Goal: Communication & Community: Answer question/provide support

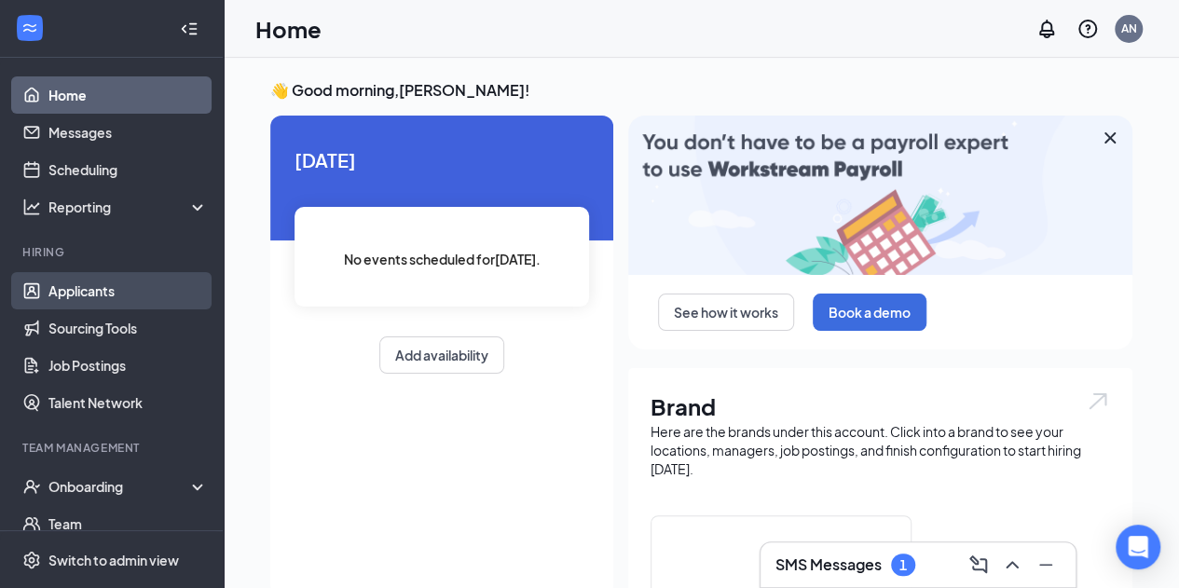
click at [75, 293] on link "Applicants" at bounding box center [127, 290] width 159 height 37
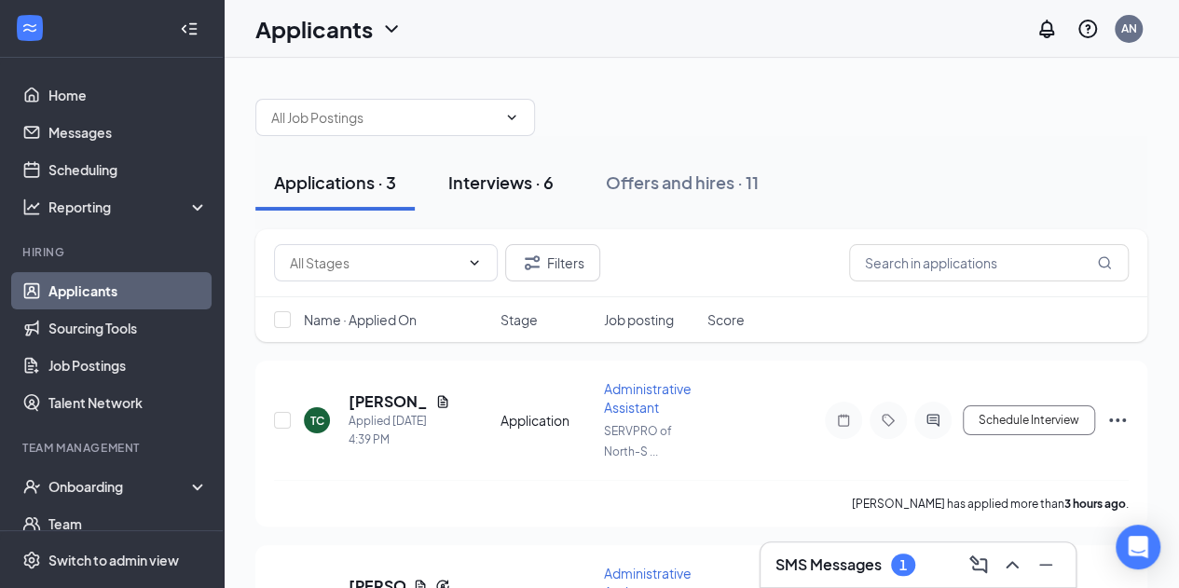
click at [505, 182] on div "Interviews · 6" at bounding box center [500, 182] width 105 height 23
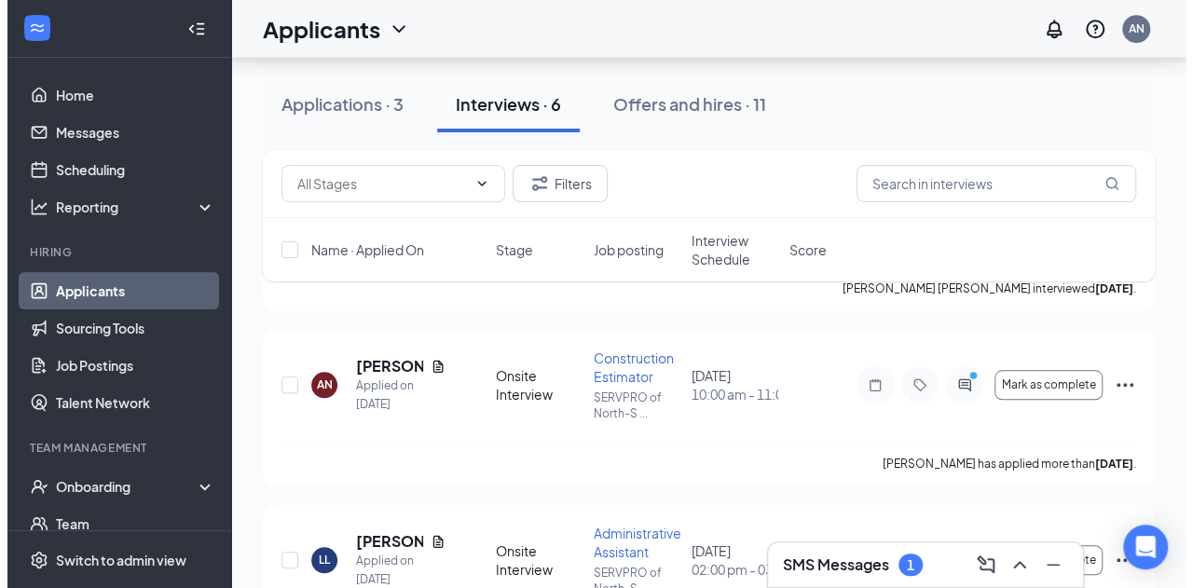
scroll to position [758, 0]
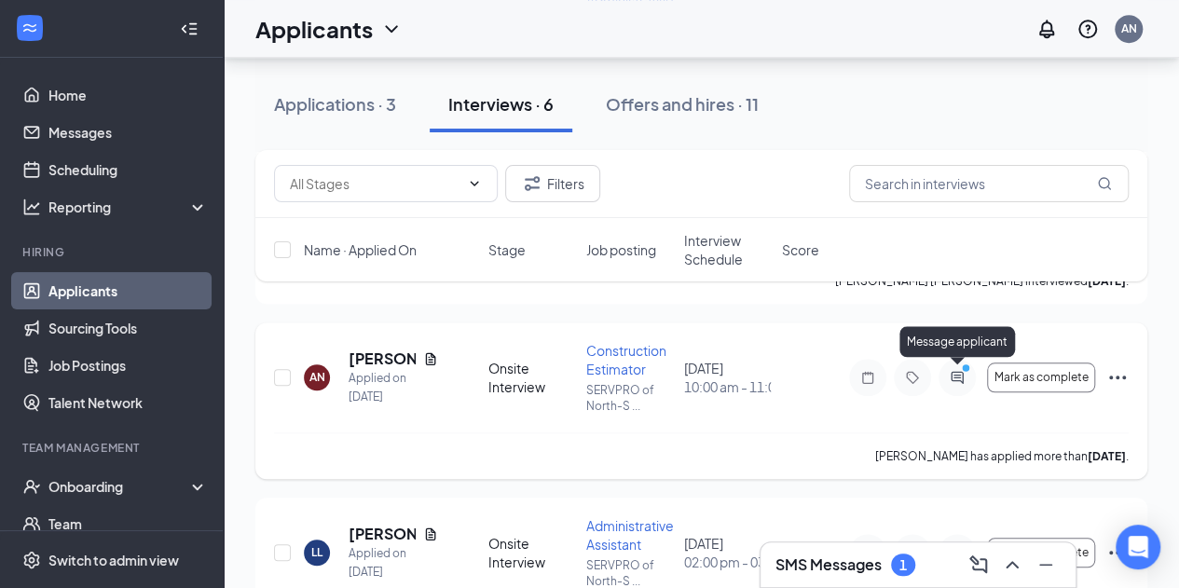
click at [955, 377] on icon "ActiveChat" at bounding box center [956, 377] width 12 height 12
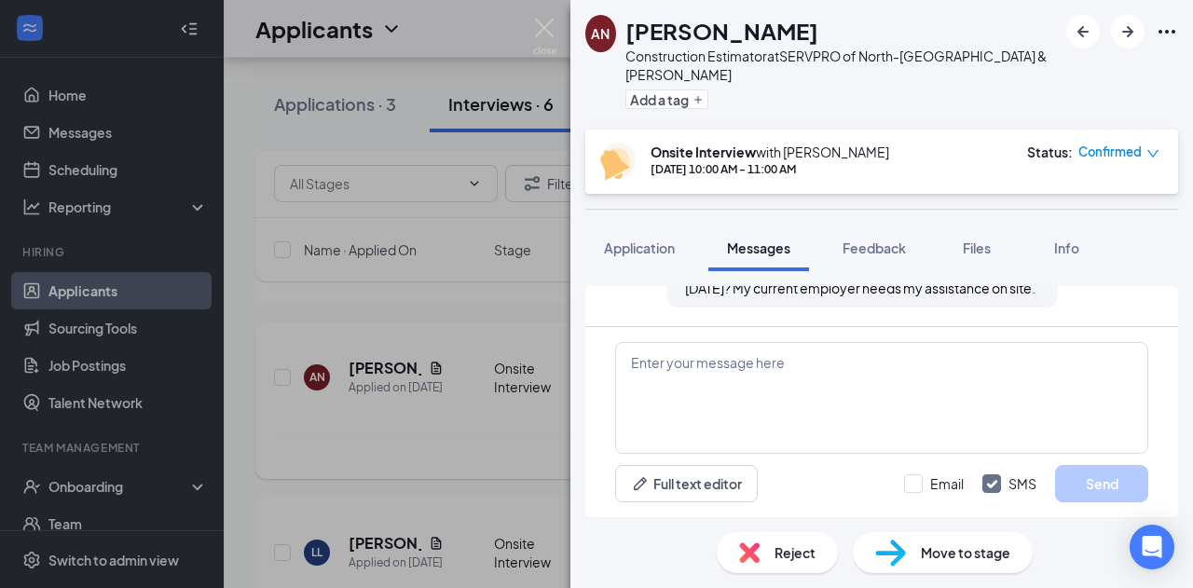
scroll to position [1012, 0]
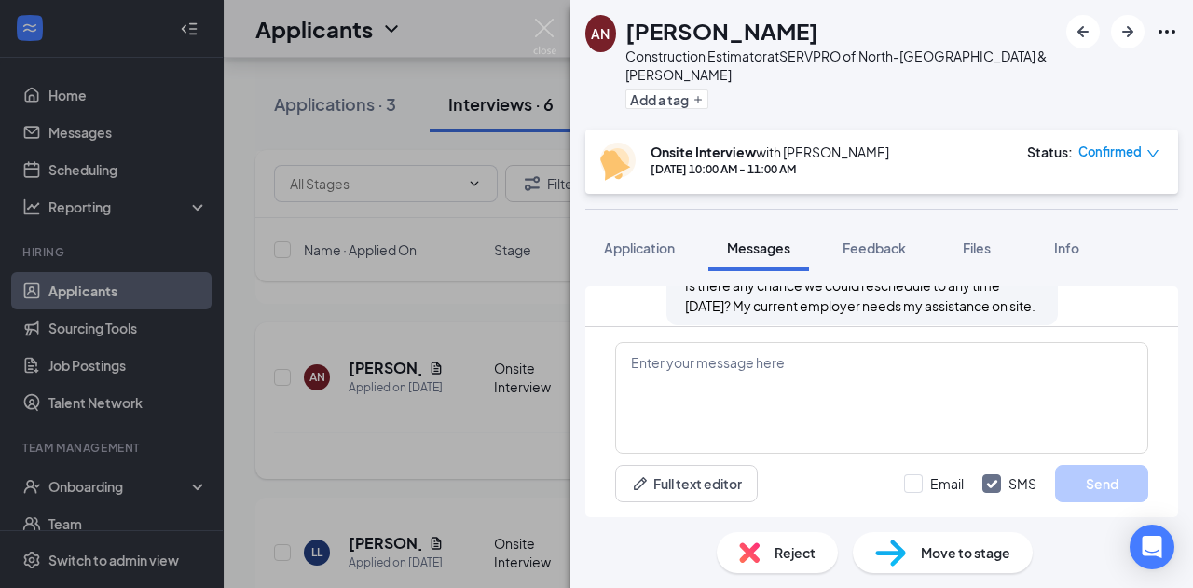
scroll to position [1012, 0]
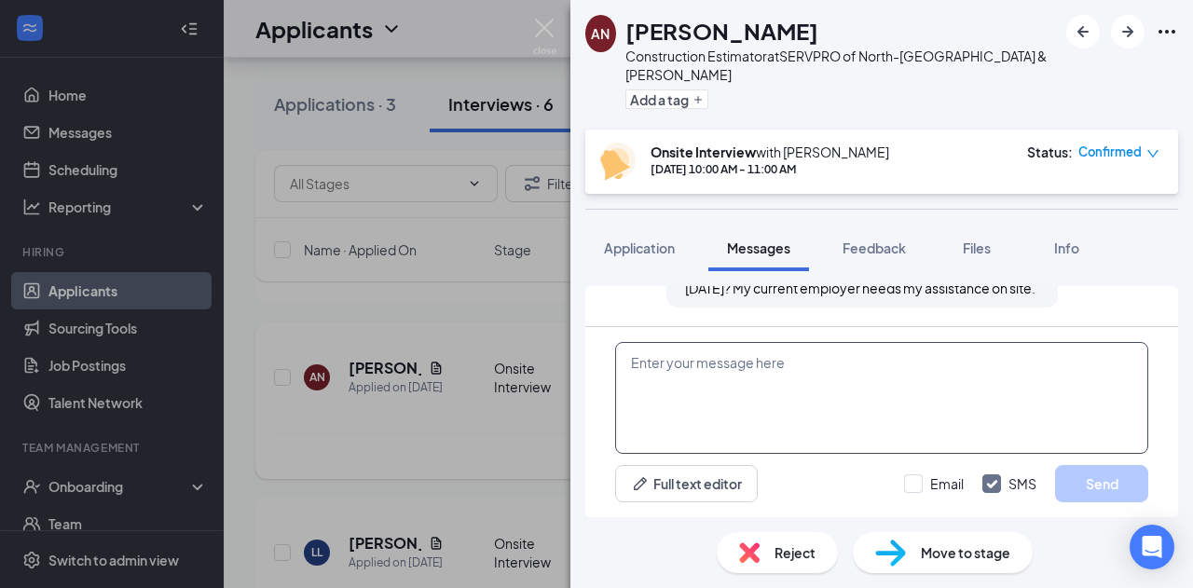
click at [718, 442] on textarea at bounding box center [881, 398] width 533 height 112
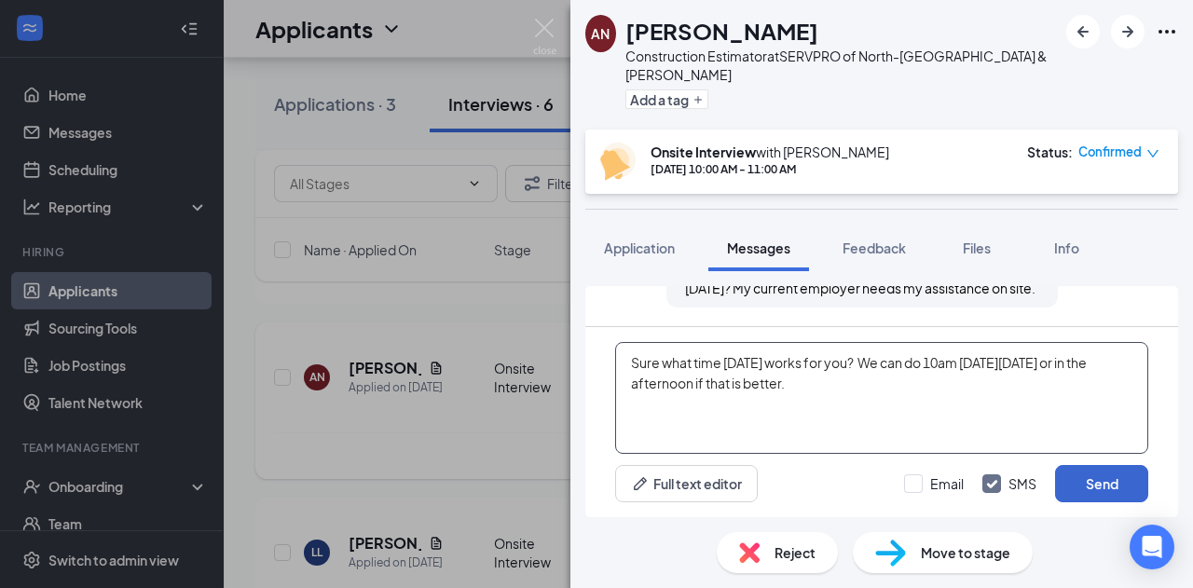
type textarea "Sure what time [DATE] works for you? We can do 10am [DATE][DATE] or in the afte…"
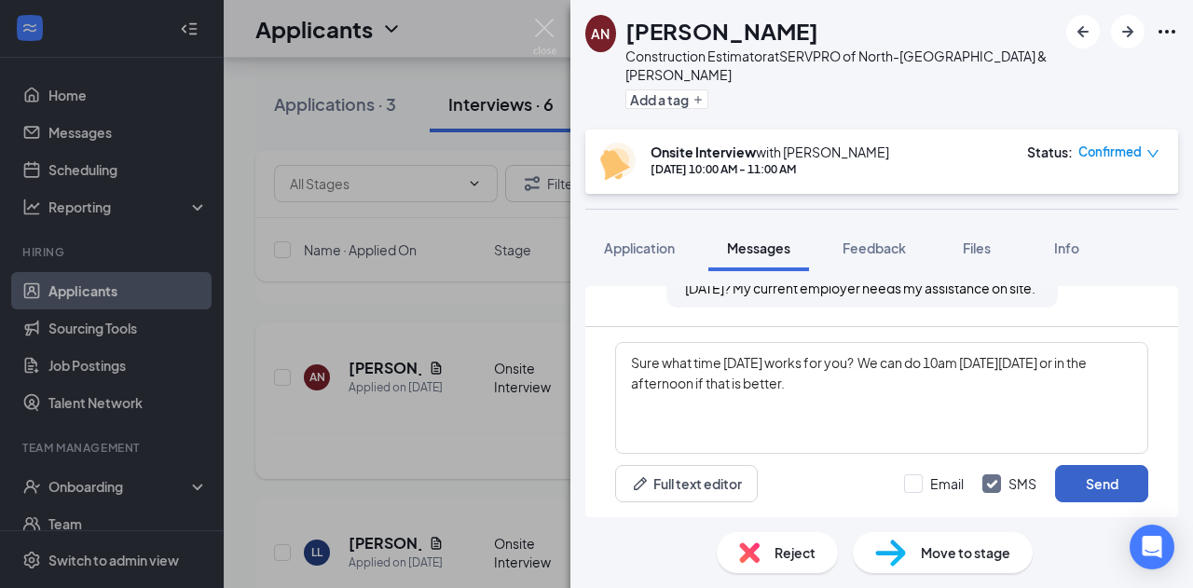
click at [1087, 484] on button "Send" at bounding box center [1101, 483] width 93 height 37
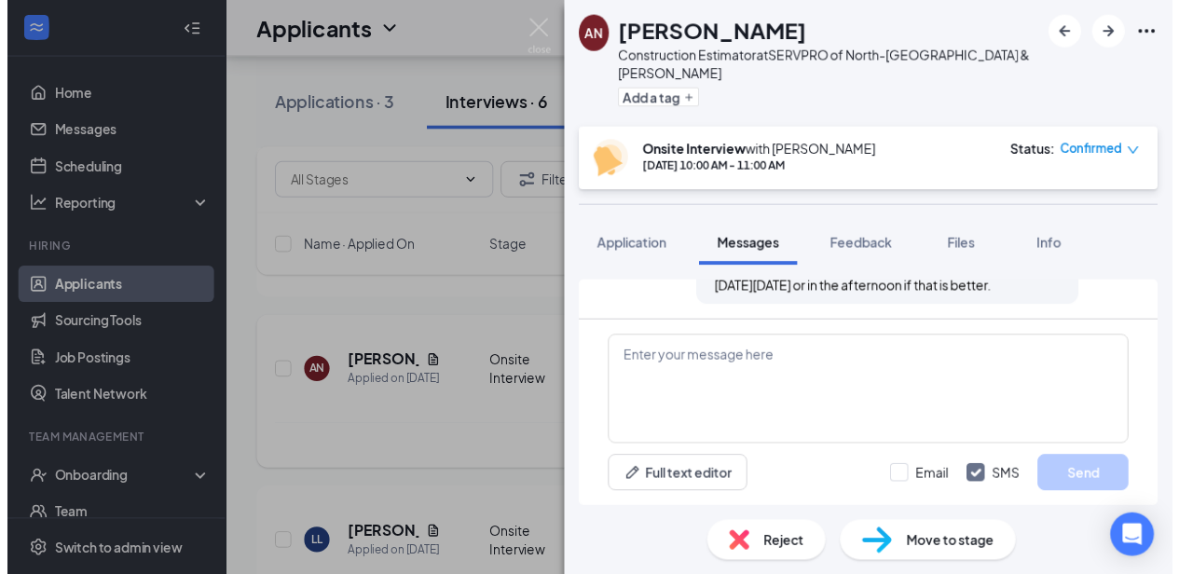
scroll to position [1152, 0]
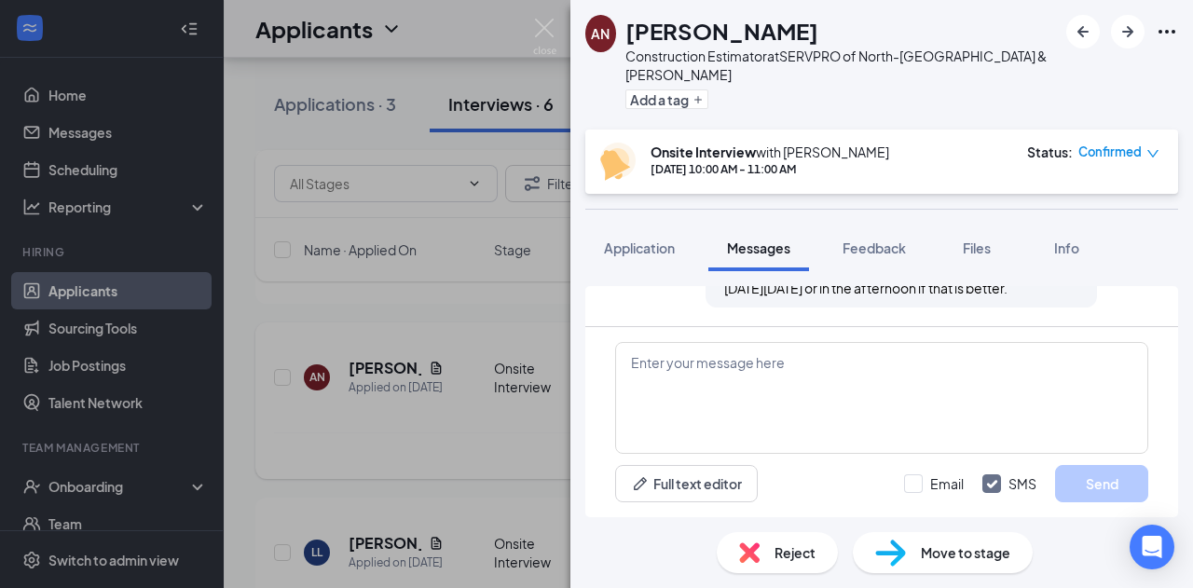
click at [1155, 154] on icon "down" at bounding box center [1152, 153] width 13 height 13
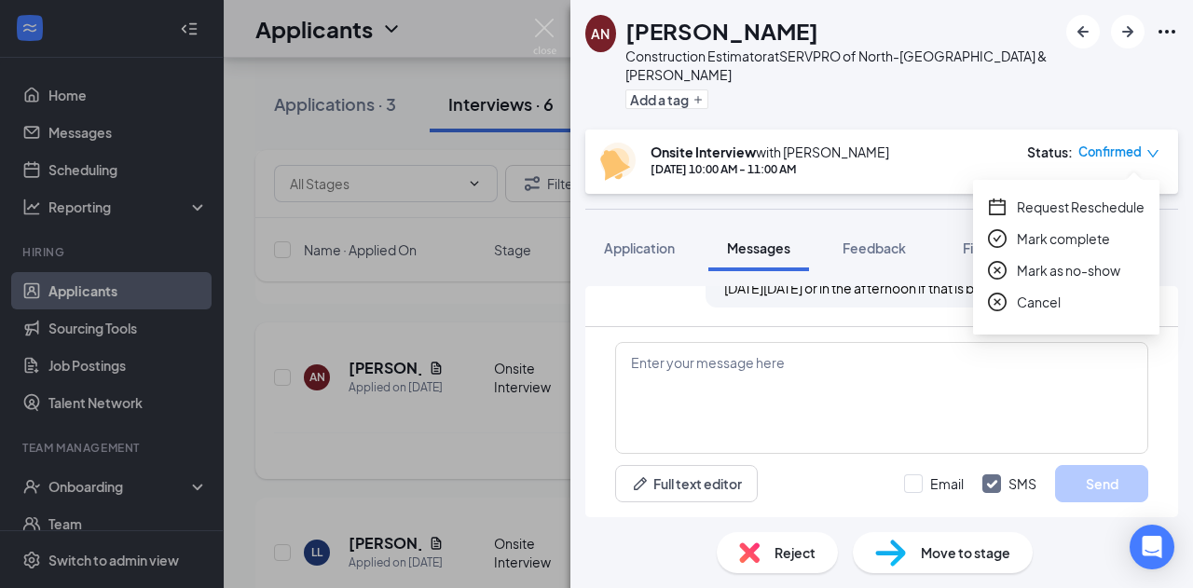
click at [1042, 297] on span "Cancel" at bounding box center [1039, 302] width 44 height 20
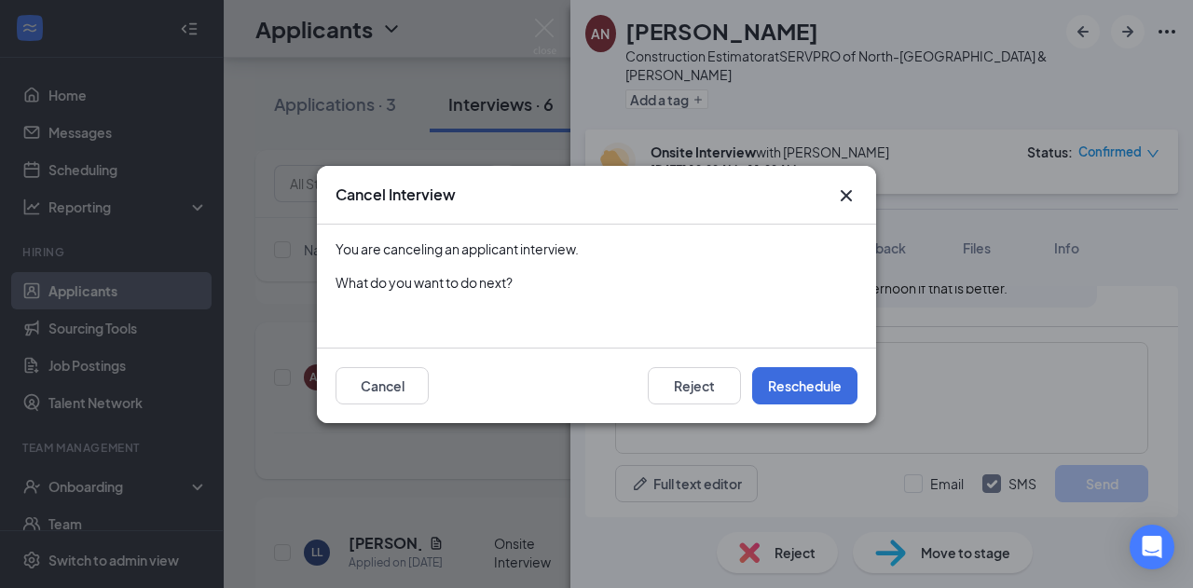
click at [842, 200] on icon "Cross" at bounding box center [845, 194] width 11 height 11
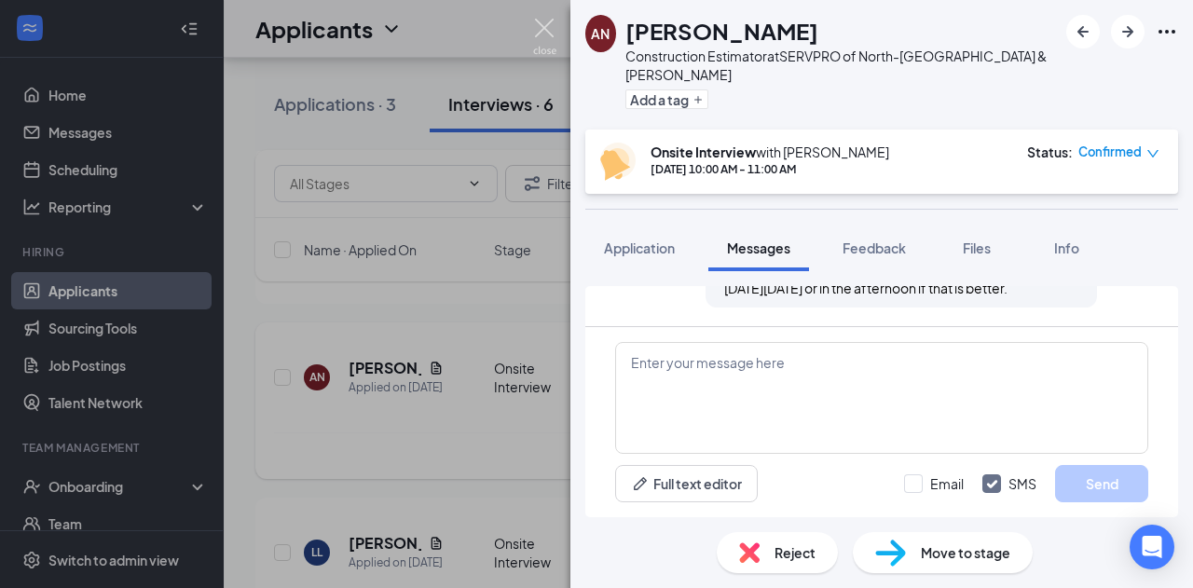
click at [544, 30] on img at bounding box center [544, 37] width 23 height 36
